Goal: Task Accomplishment & Management: Use online tool/utility

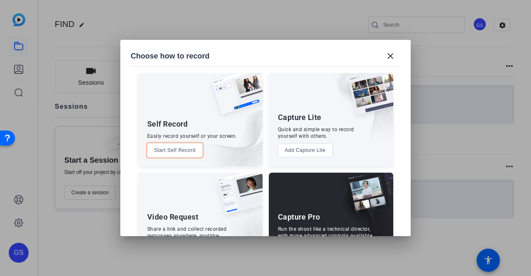
click at [185, 155] on button "Start Self Record" at bounding box center [175, 150] width 56 height 14
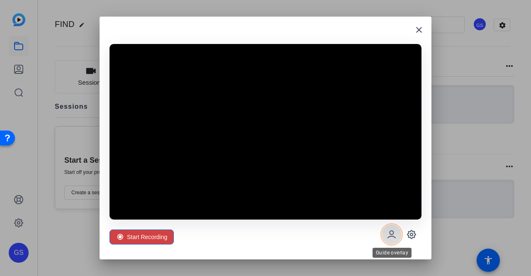
click at [392, 231] on icon at bounding box center [391, 234] width 7 height 7
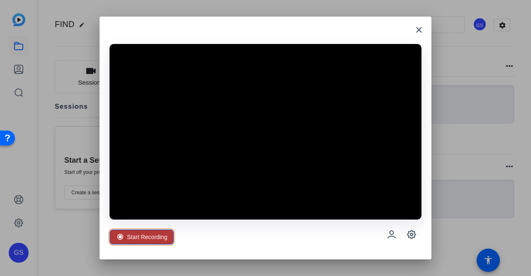
click at [158, 235] on span "Start Recording" at bounding box center [147, 237] width 40 height 16
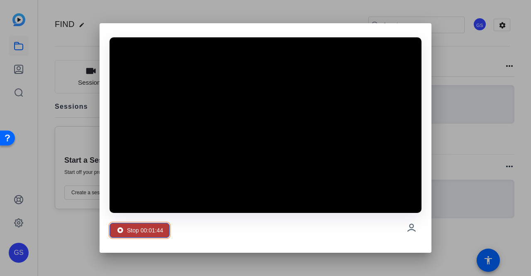
click at [163, 230] on span "Stop 00:01:44" at bounding box center [145, 230] width 36 height 16
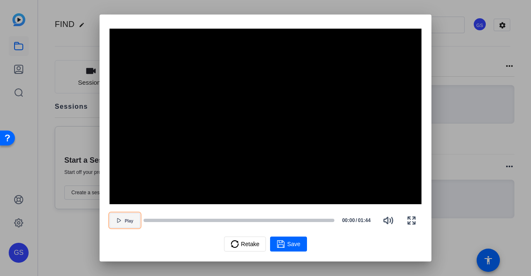
click at [119, 222] on icon "button" at bounding box center [118, 220] width 3 height 4
click at [246, 251] on span "Retake" at bounding box center [250, 244] width 18 height 16
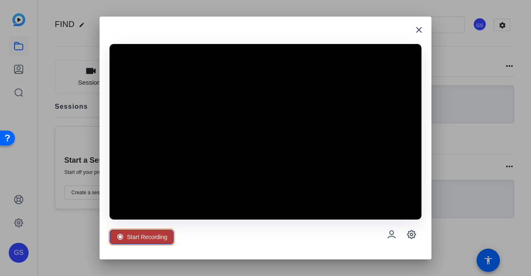
click at [131, 234] on span "Start Recording" at bounding box center [147, 237] width 40 height 16
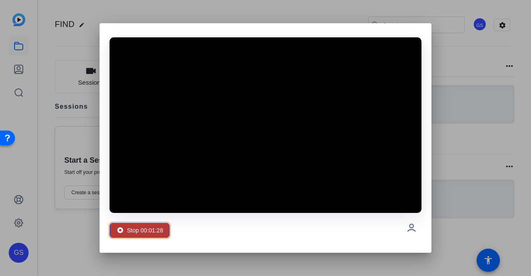
click at [154, 231] on span "Stop 00:01:28" at bounding box center [145, 230] width 36 height 16
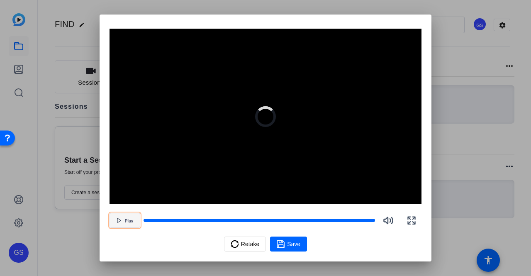
click at [123, 217] on span "button" at bounding box center [125, 220] width 30 height 20
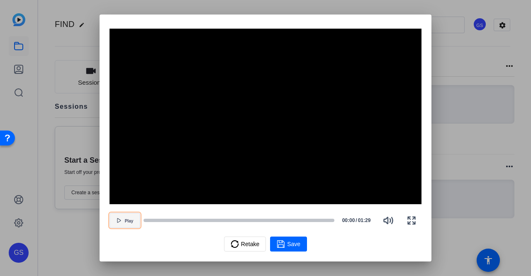
click at [123, 217] on span "button" at bounding box center [125, 220] width 30 height 20
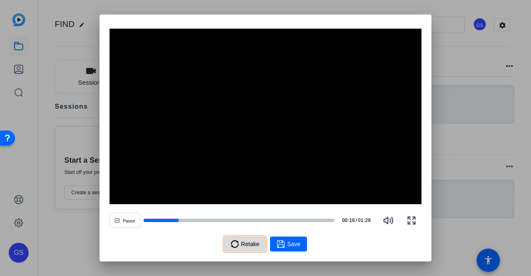
click at [246, 246] on span "Retake" at bounding box center [250, 244] width 18 height 16
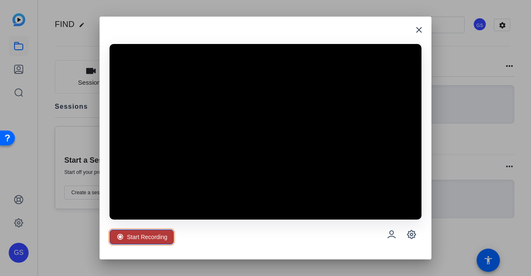
click at [134, 237] on span "Start Recording" at bounding box center [147, 237] width 40 height 16
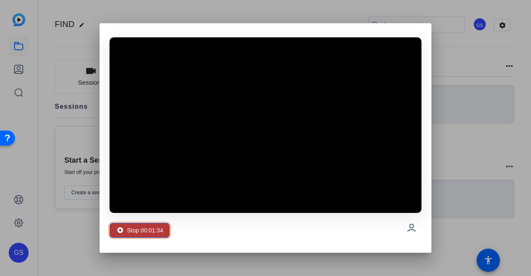
click at [128, 229] on span "Stop 00:01:34" at bounding box center [145, 230] width 36 height 16
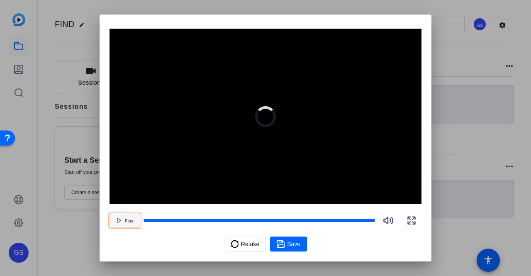
click at [127, 222] on span "Play" at bounding box center [129, 221] width 9 height 5
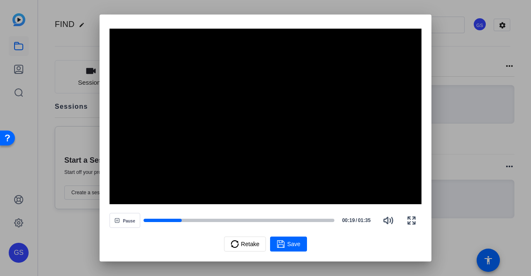
click at [332, 245] on div "Retake Save" at bounding box center [266, 244] width 312 height 15
click at [244, 241] on span "Retake" at bounding box center [250, 244] width 18 height 16
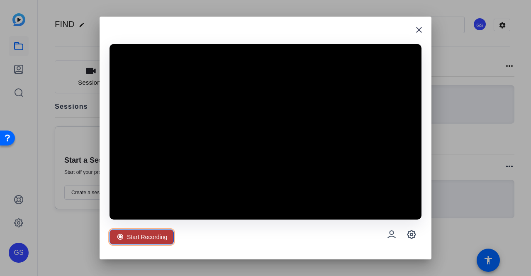
click at [130, 237] on span "Start Recording" at bounding box center [147, 237] width 40 height 16
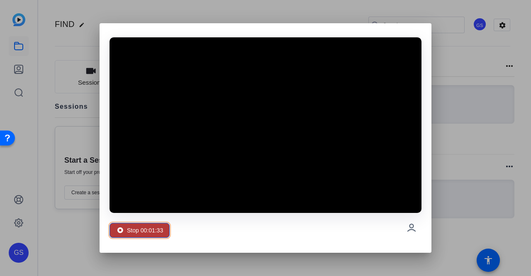
click at [134, 228] on span "Stop 00:01:33" at bounding box center [145, 230] width 36 height 16
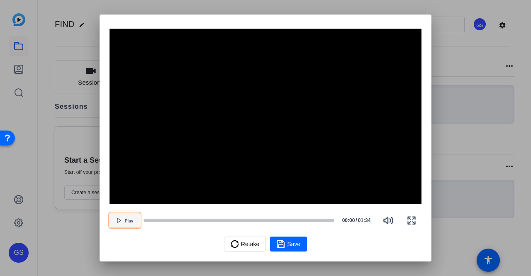
click at [119, 222] on icon "button" at bounding box center [119, 220] width 5 height 5
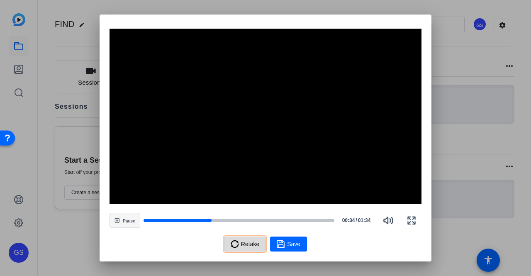
click at [244, 244] on span "Retake" at bounding box center [250, 244] width 18 height 16
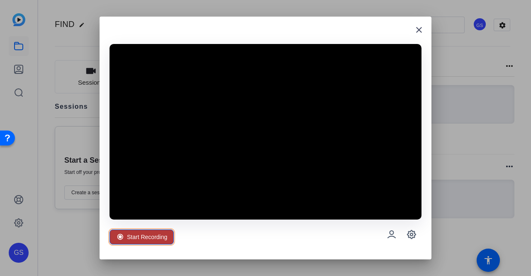
click at [159, 238] on span "Start Recording" at bounding box center [147, 237] width 40 height 16
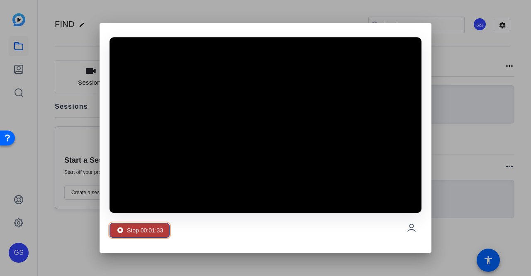
click at [149, 228] on span "Stop 00:01:33" at bounding box center [145, 230] width 36 height 16
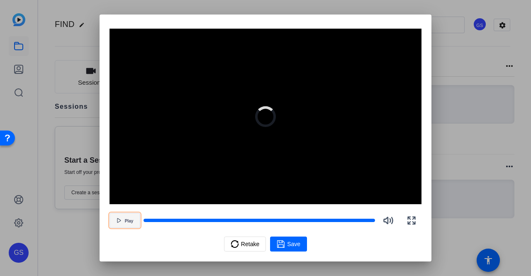
click at [118, 219] on icon "button" at bounding box center [119, 220] width 5 height 5
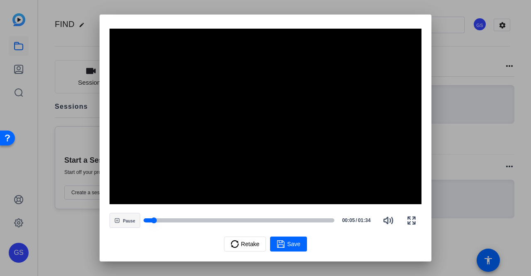
click at [243, 222] on div at bounding box center [239, 220] width 191 height 4
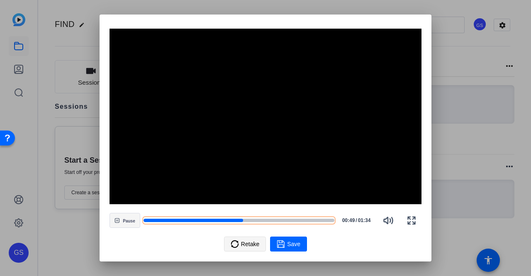
click at [246, 248] on span "Retake" at bounding box center [250, 244] width 18 height 16
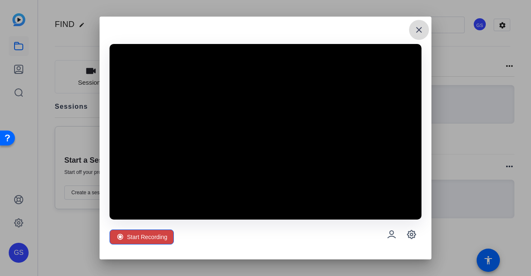
click at [416, 27] on mat-icon "close" at bounding box center [419, 30] width 10 height 10
